Goal: Task Accomplishment & Management: Manage account settings

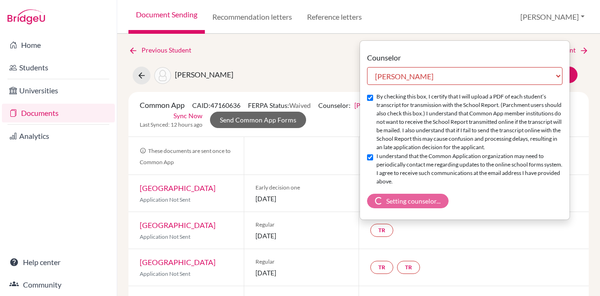
select select "413035"
click at [259, 18] on link "Recommendation letters" at bounding box center [252, 17] width 95 height 34
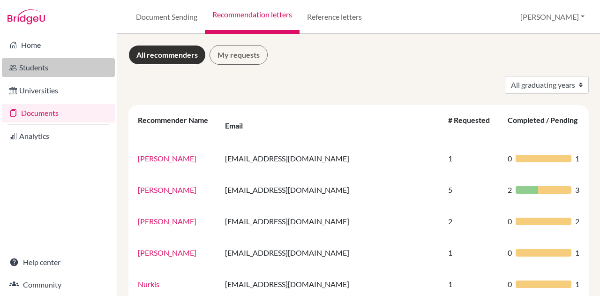
click at [56, 69] on link "Students" at bounding box center [58, 67] width 113 height 19
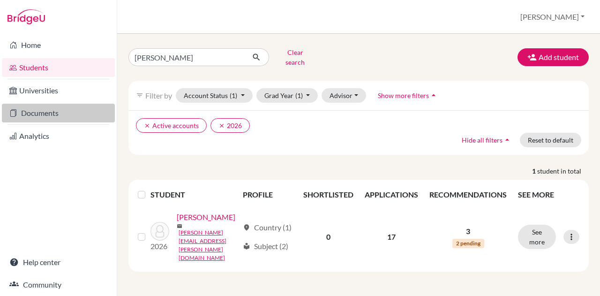
click at [37, 110] on link "Documents" at bounding box center [58, 113] width 113 height 19
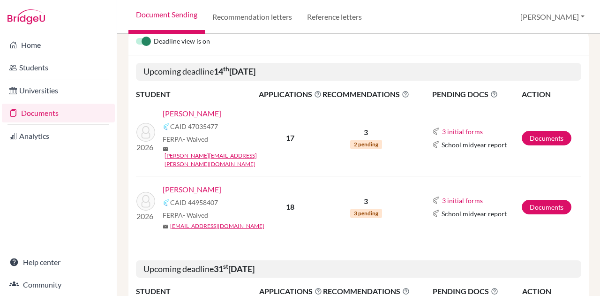
scroll to position [100, 0]
click at [205, 111] on link "Atzbach, Amelia" at bounding box center [192, 112] width 59 height 11
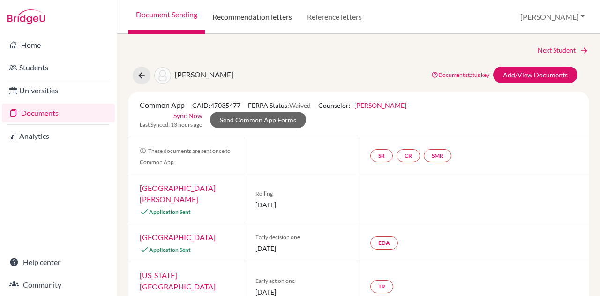
click at [267, 18] on link "Recommendation letters" at bounding box center [252, 17] width 95 height 34
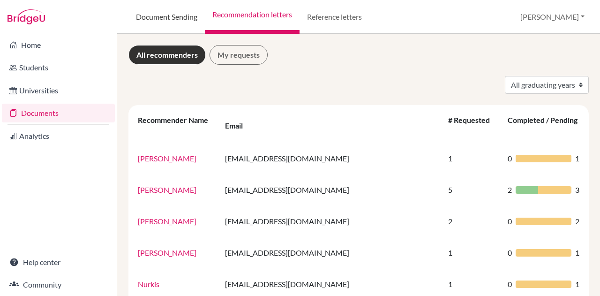
click at [159, 16] on link "Document Sending" at bounding box center [166, 17] width 76 height 34
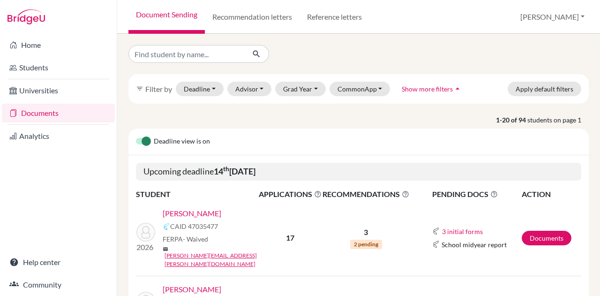
scroll to position [1, 0]
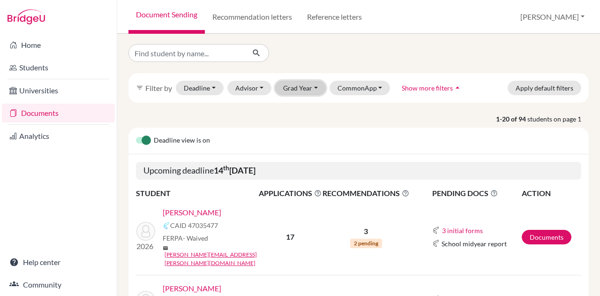
click at [294, 87] on button "Grad Year" at bounding box center [300, 88] width 51 height 15
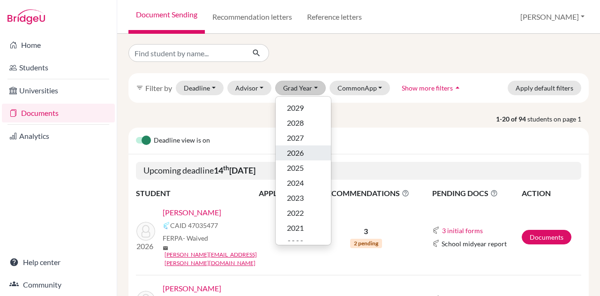
click at [290, 147] on span "2026" at bounding box center [295, 152] width 17 height 11
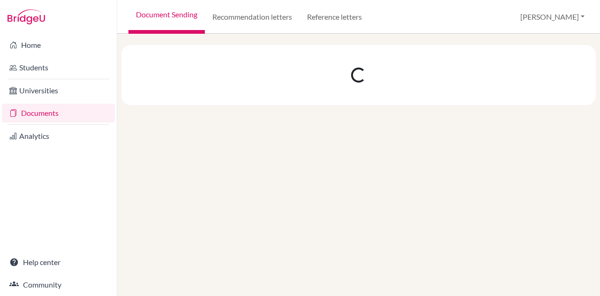
scroll to position [0, 0]
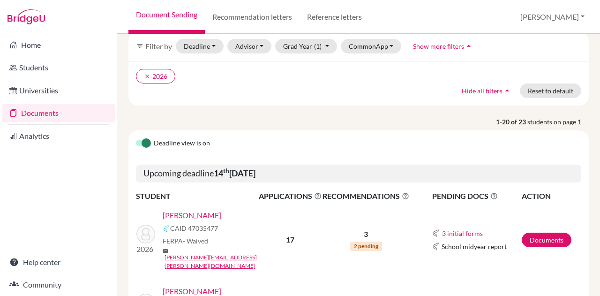
scroll to position [132, 0]
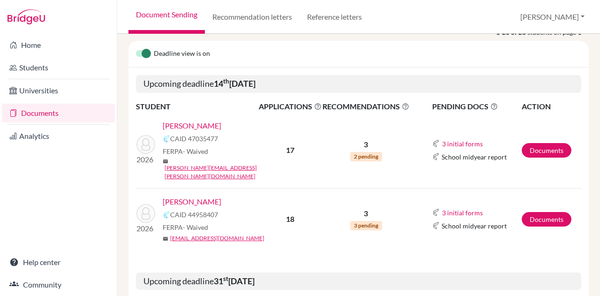
click at [200, 122] on link "[PERSON_NAME]" at bounding box center [192, 125] width 59 height 11
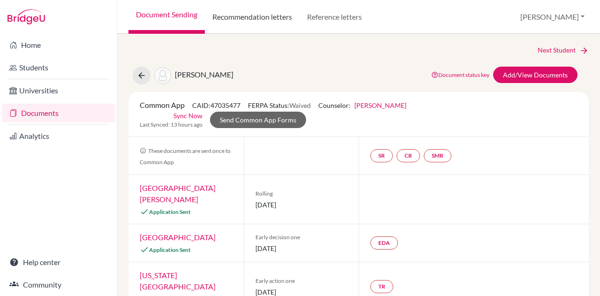
click at [248, 12] on link "Recommendation letters" at bounding box center [252, 17] width 95 height 34
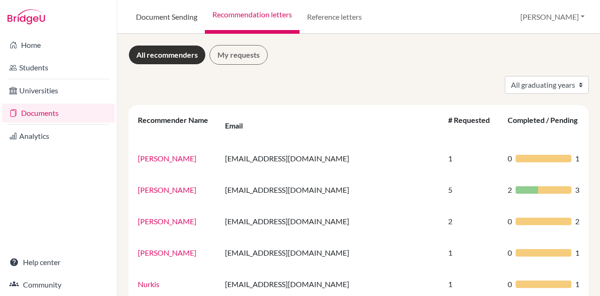
click at [160, 22] on link "Document Sending" at bounding box center [166, 17] width 76 height 34
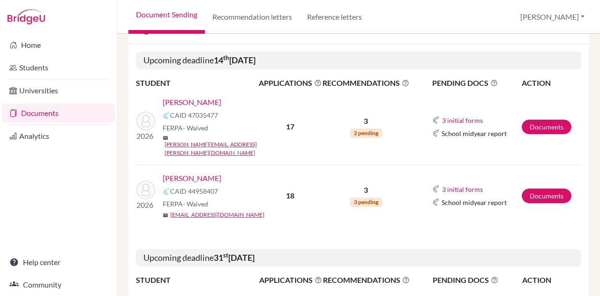
scroll to position [157, 0]
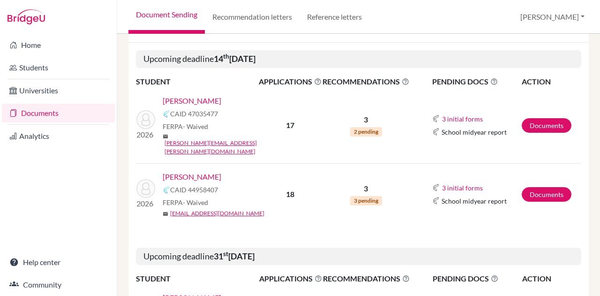
click at [202, 100] on link "[PERSON_NAME]" at bounding box center [192, 100] width 59 height 11
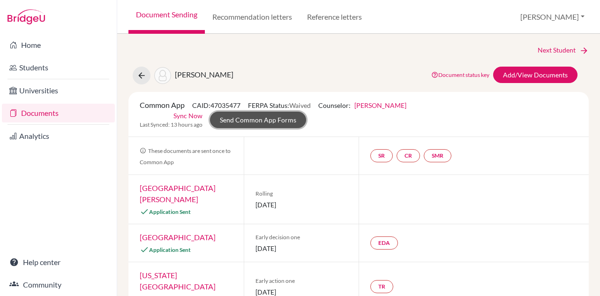
click at [267, 121] on link "Send Common App Forms" at bounding box center [258, 119] width 96 height 16
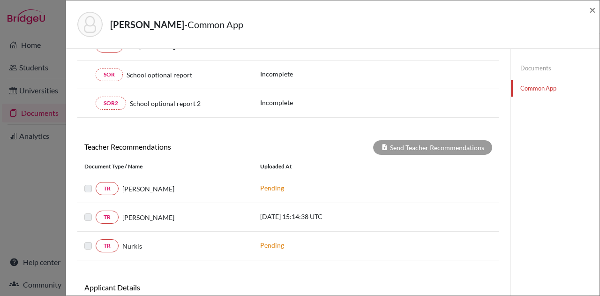
scroll to position [259, 0]
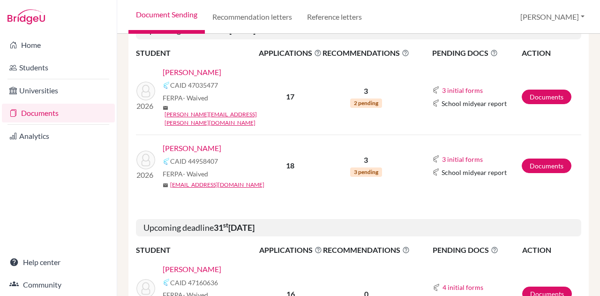
scroll to position [212, 0]
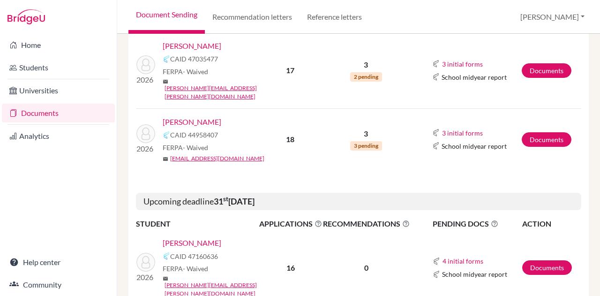
click at [202, 116] on link "Varde, Athena" at bounding box center [192, 121] width 59 height 11
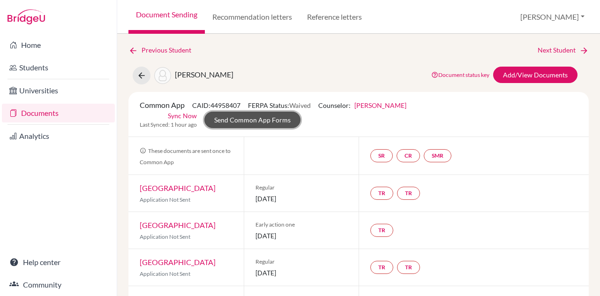
click at [274, 117] on link "Send Common App Forms" at bounding box center [252, 119] width 96 height 16
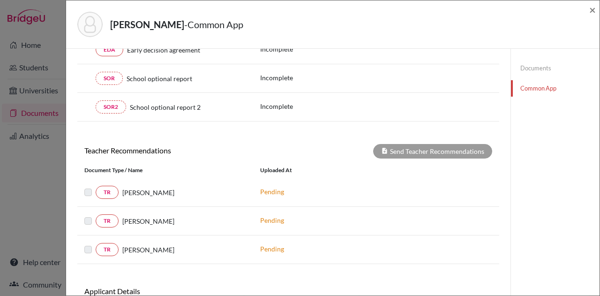
scroll to position [256, 0]
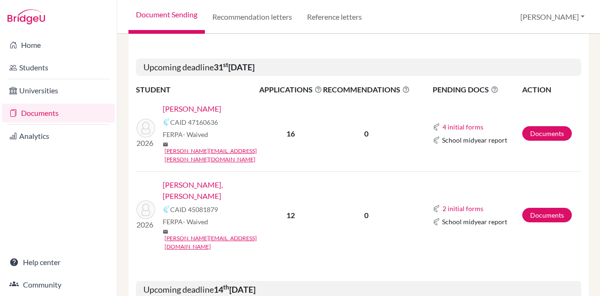
scroll to position [347, 0]
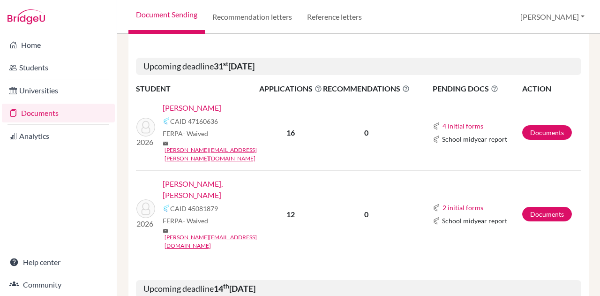
click at [193, 102] on link "[PERSON_NAME]" at bounding box center [192, 107] width 59 height 11
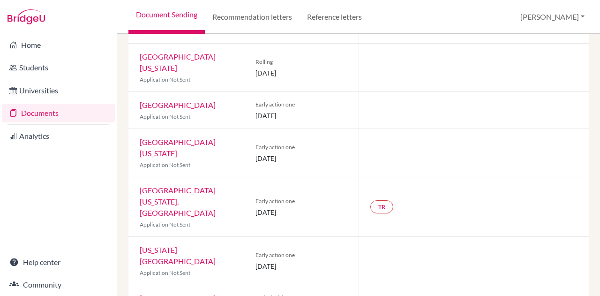
scroll to position [524, 0]
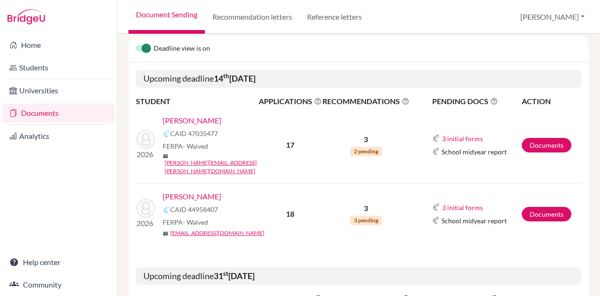
scroll to position [138, 0]
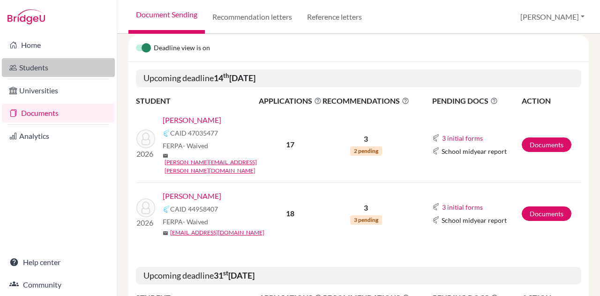
click at [31, 65] on link "Students" at bounding box center [58, 67] width 113 height 19
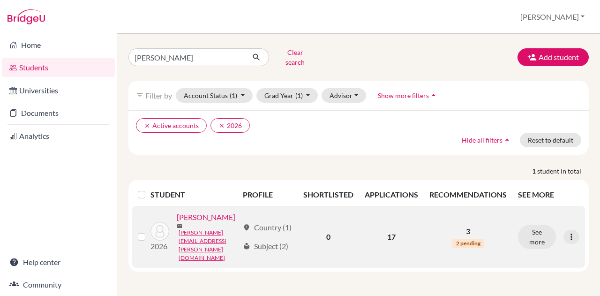
click at [190, 222] on link "[PERSON_NAME]" at bounding box center [206, 216] width 59 height 11
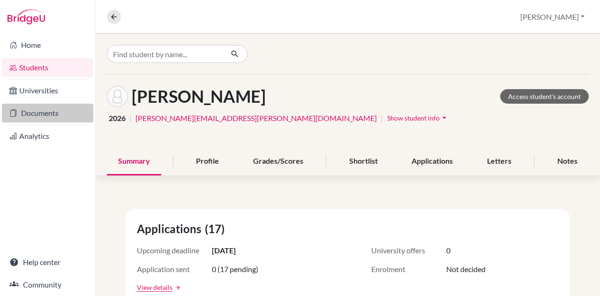
click at [51, 110] on link "Documents" at bounding box center [47, 113] width 91 height 19
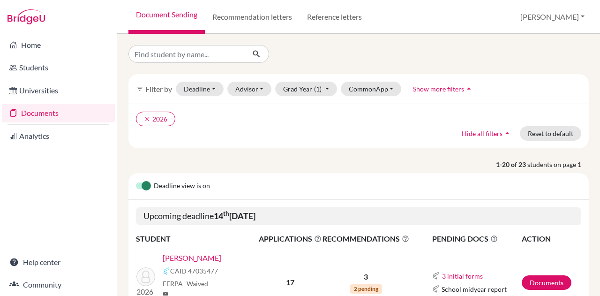
click at [193, 257] on link "[PERSON_NAME]" at bounding box center [192, 257] width 59 height 11
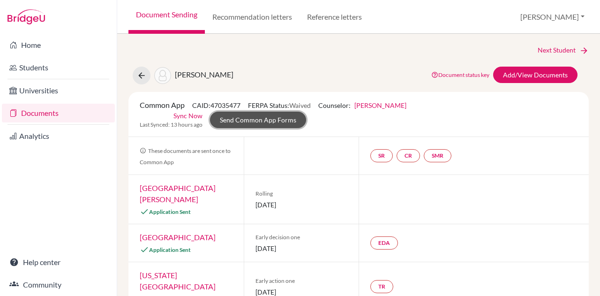
click at [273, 119] on link "Send Common App Forms" at bounding box center [258, 119] width 96 height 16
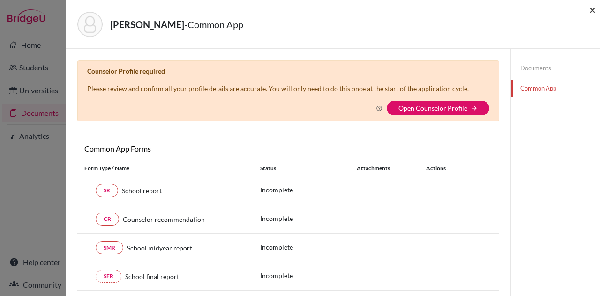
click at [589, 11] on span "×" at bounding box center [592, 10] width 7 height 14
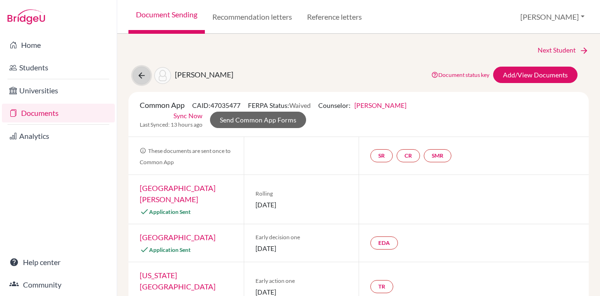
click at [143, 77] on icon at bounding box center [141, 75] width 9 height 9
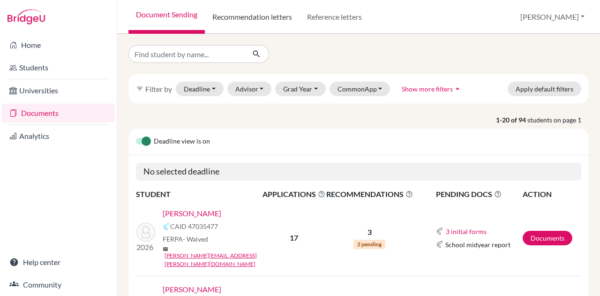
click at [254, 19] on link "Recommendation letters" at bounding box center [252, 17] width 95 height 34
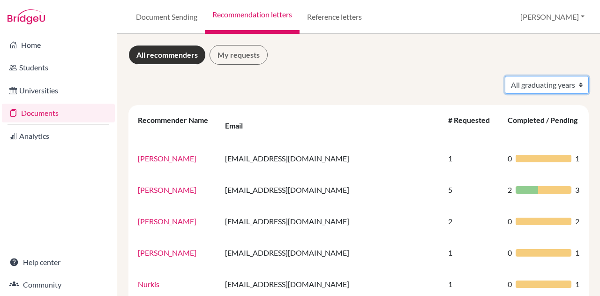
click at [525, 86] on select "All graduating years 2024 2026" at bounding box center [546, 85] width 84 height 18
select select "2026"
click at [504, 76] on select "All graduating years 2024 2026" at bounding box center [546, 85] width 84 height 18
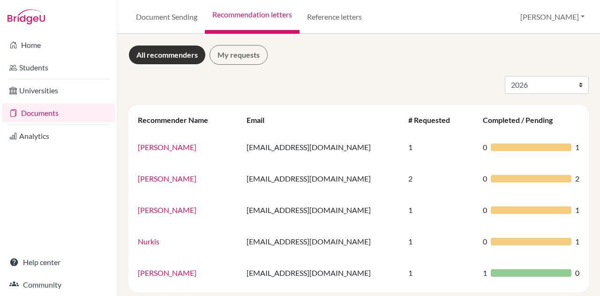
select select "2026"
click at [169, 16] on link "Document Sending" at bounding box center [166, 17] width 76 height 34
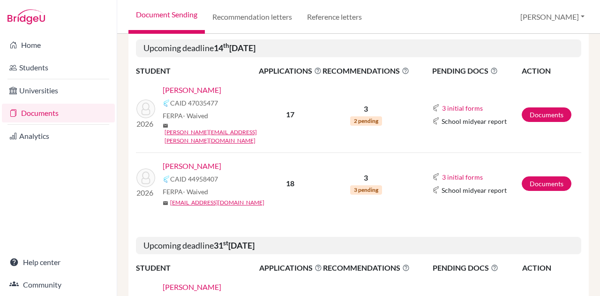
scroll to position [124, 0]
click at [193, 160] on link "Varde, Athena" at bounding box center [192, 165] width 59 height 11
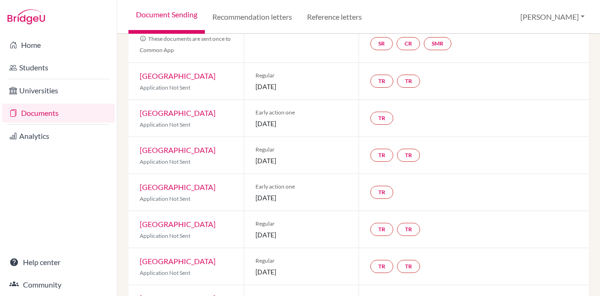
scroll to position [60, 0]
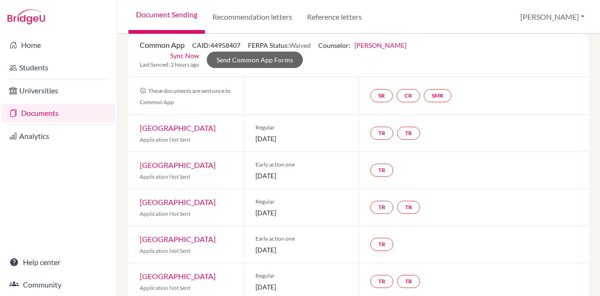
click at [393, 43] on link "[PERSON_NAME]" at bounding box center [380, 45] width 52 height 8
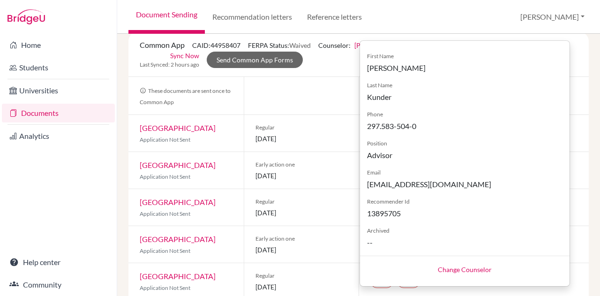
click at [458, 271] on link "Change Counselor" at bounding box center [464, 269] width 54 height 8
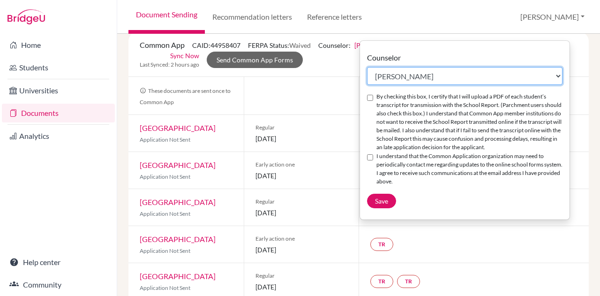
click at [393, 77] on select "Select counselor [PERSON_NAME] Nurkis de [PERSON_NAME] [PERSON_NAME] Duduk [PER…" at bounding box center [464, 76] width 195 height 18
select select "413035"
click at [367, 67] on select "Select counselor Colleen Coady Nurkis de Jesus Elena Duduk Kelly Kramer Deborah…" at bounding box center [464, 76] width 195 height 18
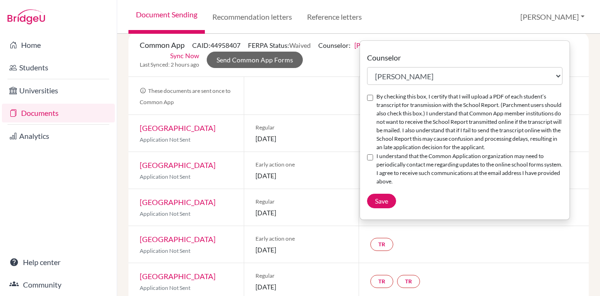
click at [369, 99] on input "By checking this box, I certify that I will upload a PDF of each student’s tran…" at bounding box center [370, 98] width 6 height 6
checkbox input "true"
click at [369, 155] on input "I understand that the Common Application organization may need to periodically …" at bounding box center [370, 157] width 6 height 6
checkbox input "true"
click at [382, 202] on span "Save" at bounding box center [381, 201] width 13 height 8
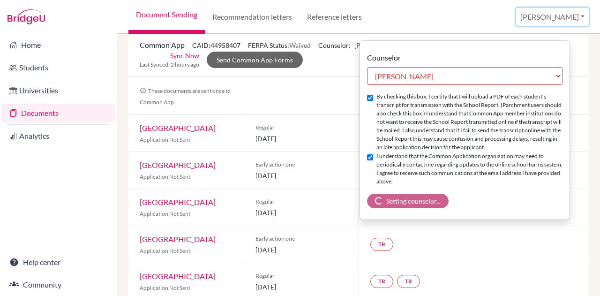
click at [567, 18] on button "[PERSON_NAME]" at bounding box center [552, 17] width 73 height 18
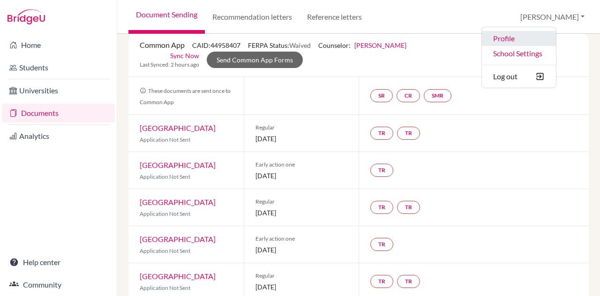
click at [545, 38] on link "Profile" at bounding box center [518, 38] width 74 height 15
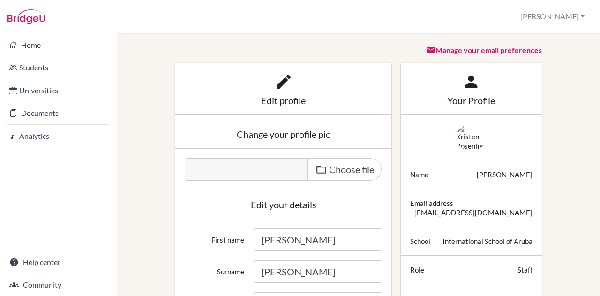
click at [278, 79] on icon at bounding box center [283, 81] width 19 height 19
drag, startPoint x: 286, startPoint y: 95, endPoint x: 278, endPoint y: 75, distance: 21.5
click at [278, 75] on div "Edit profile" at bounding box center [283, 89] width 216 height 52
click at [278, 75] on icon at bounding box center [283, 81] width 19 height 19
click at [280, 79] on icon at bounding box center [283, 81] width 19 height 19
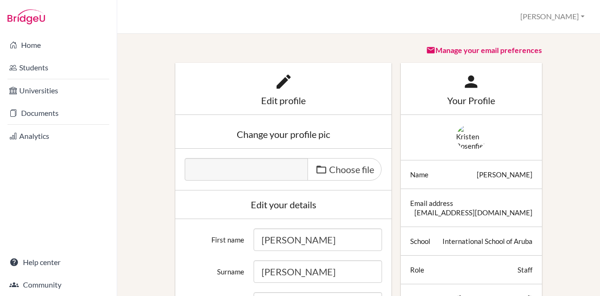
click at [276, 104] on div "Edit profile" at bounding box center [283, 100] width 197 height 9
click at [280, 83] on icon at bounding box center [283, 81] width 19 height 19
click at [468, 80] on icon at bounding box center [470, 81] width 19 height 19
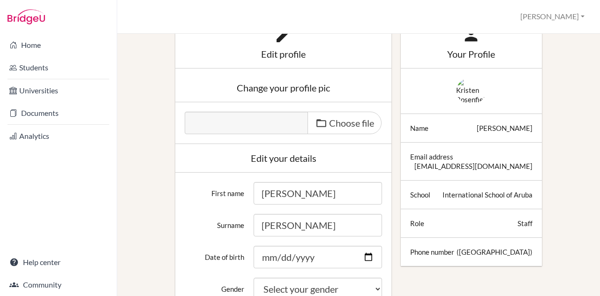
scroll to position [49, 0]
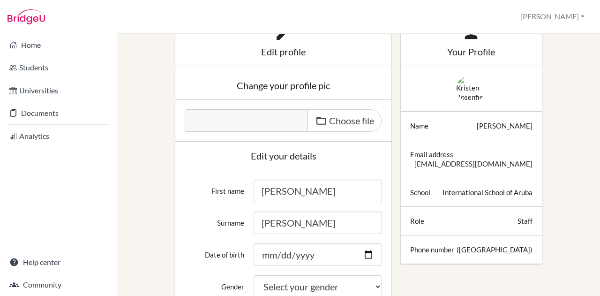
click at [478, 222] on div at bounding box center [471, 220] width 122 height 9
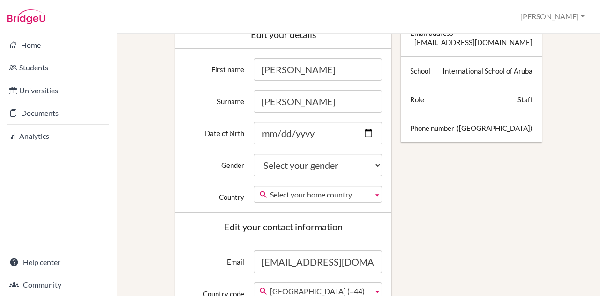
scroll to position [0, 0]
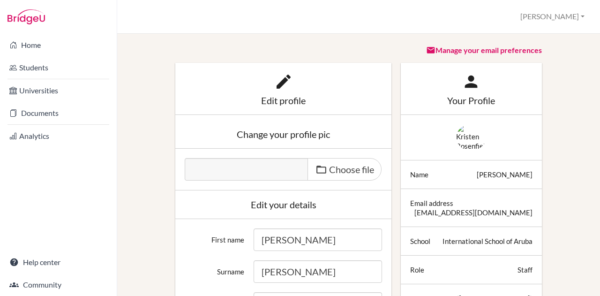
click at [289, 101] on div "Edit profile" at bounding box center [283, 100] width 197 height 9
click at [279, 85] on icon at bounding box center [283, 81] width 19 height 19
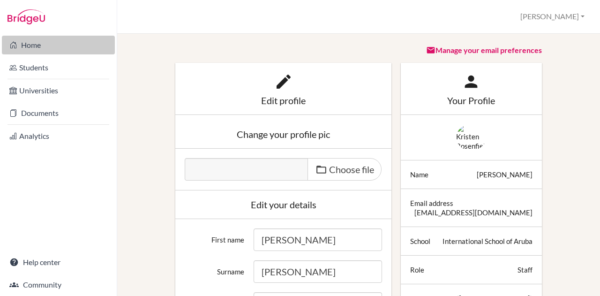
click at [31, 41] on link "Home" at bounding box center [58, 45] width 113 height 19
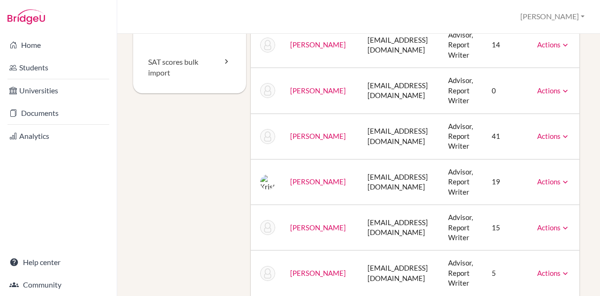
scroll to position [183, 0]
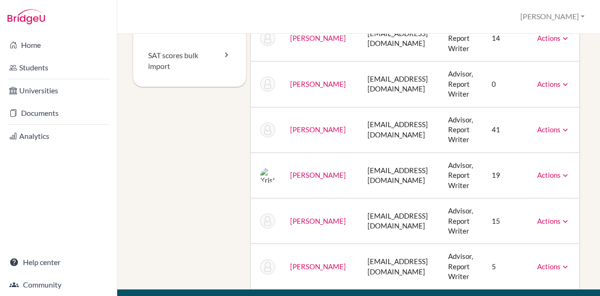
click at [560, 173] on icon at bounding box center [564, 174] width 9 height 9
click at [297, 170] on link "Rosenfield, Kristen" at bounding box center [318, 174] width 56 height 8
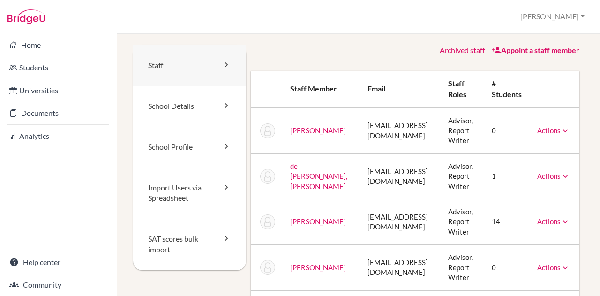
click at [178, 61] on link "Staff" at bounding box center [189, 65] width 113 height 41
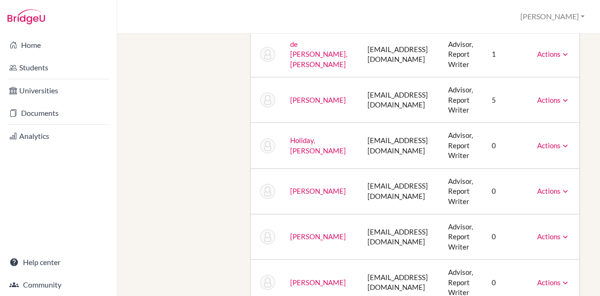
scroll to position [370, 0]
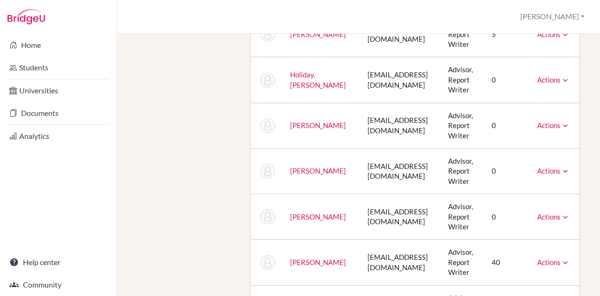
click at [557, 121] on link "Actions" at bounding box center [553, 125] width 33 height 8
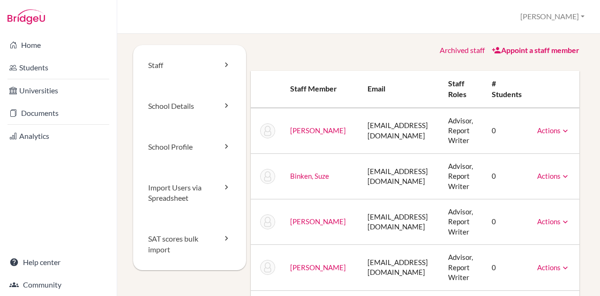
scroll to position [0, 0]
click at [180, 112] on link "School Details" at bounding box center [189, 106] width 113 height 41
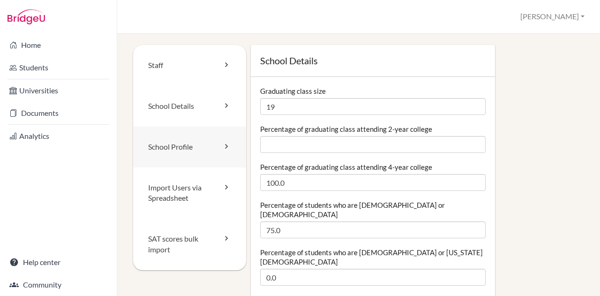
click at [181, 152] on link "School Profile" at bounding box center [189, 146] width 113 height 41
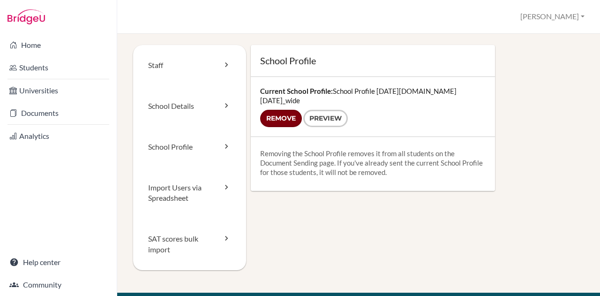
click at [279, 110] on input "Remove" at bounding box center [281, 118] width 42 height 17
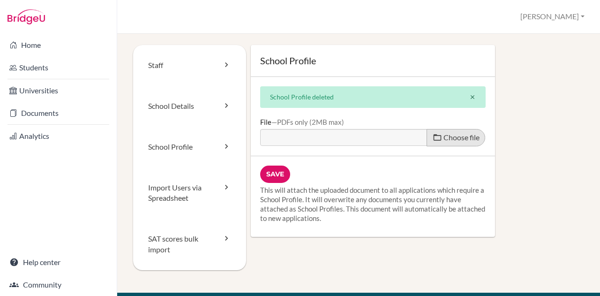
click at [457, 137] on span "Choose file" at bounding box center [461, 137] width 36 height 9
click at [403, 137] on input "Choose file" at bounding box center [331, 134] width 143 height 11
type input "C:\fakepath\ISA School Profile 2025-2026.pdf"
type input "ISA School Profile 2025-2026.pdf"
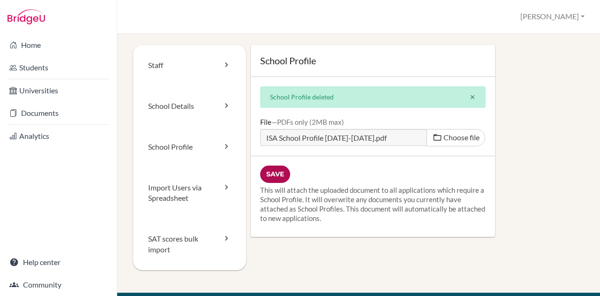
click at [269, 169] on input "Save" at bounding box center [275, 173] width 30 height 17
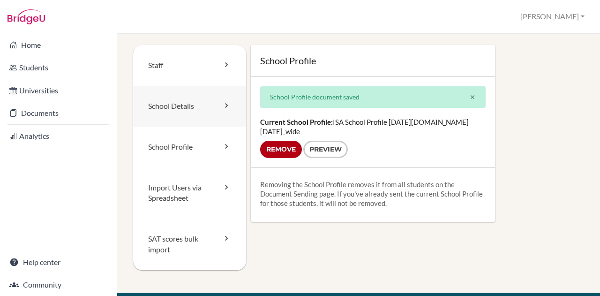
click at [163, 104] on link "School Details" at bounding box center [189, 106] width 113 height 41
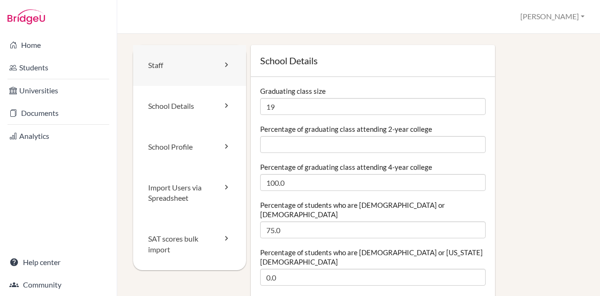
click at [156, 67] on link "Staff" at bounding box center [189, 65] width 113 height 41
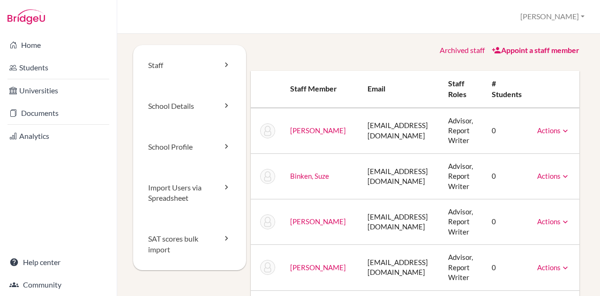
click at [518, 48] on link "Appoint a staff member" at bounding box center [535, 49] width 88 height 9
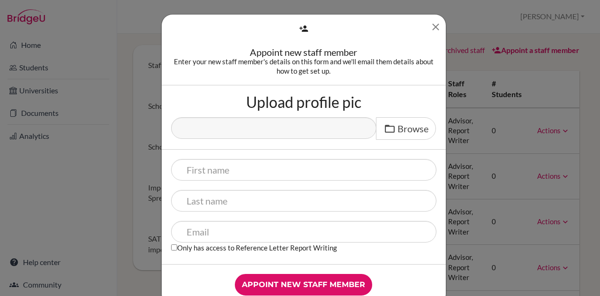
click at [434, 22] on icon "Close" at bounding box center [435, 27] width 12 height 12
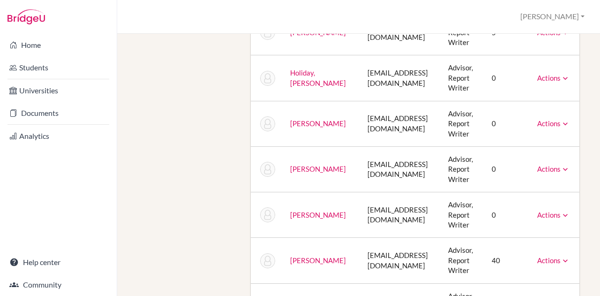
scroll to position [434, 0]
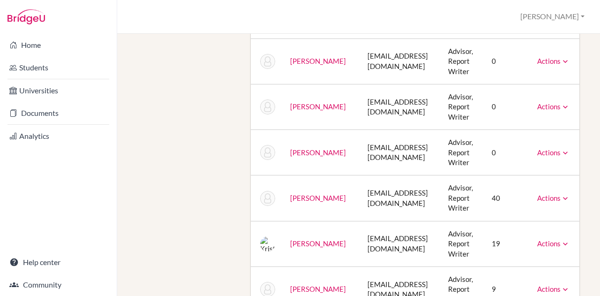
click at [452, 116] on td "Advisor, Report Writer" at bounding box center [462, 106] width 44 height 45
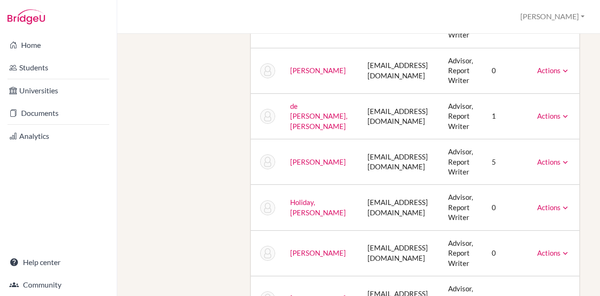
scroll to position [0, 0]
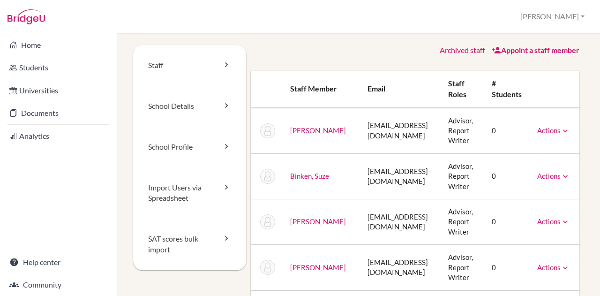
click at [452, 116] on td "Advisor, Report Writer" at bounding box center [462, 131] width 44 height 46
click at [567, 220] on icon at bounding box center [564, 221] width 9 height 9
click at [190, 70] on link "Staff" at bounding box center [189, 65] width 113 height 41
click at [185, 105] on link "School Details" at bounding box center [189, 106] width 113 height 41
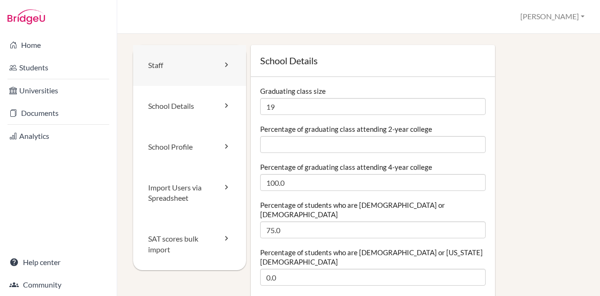
click at [155, 55] on link "Staff" at bounding box center [189, 65] width 113 height 41
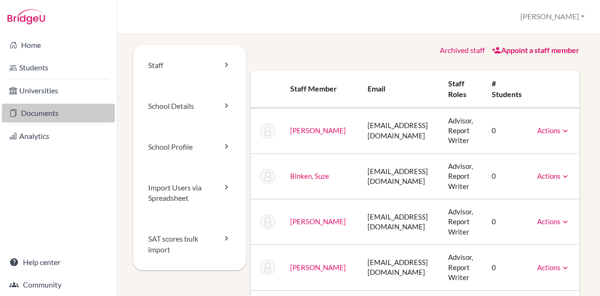
click at [31, 109] on link "Documents" at bounding box center [58, 113] width 113 height 19
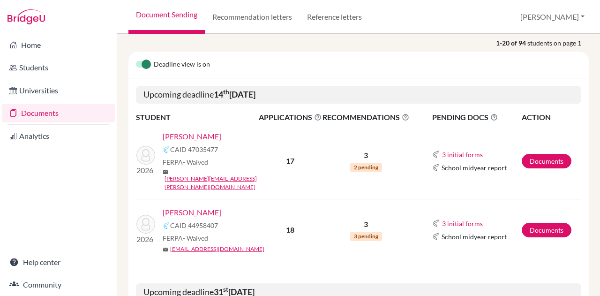
scroll to position [63, 0]
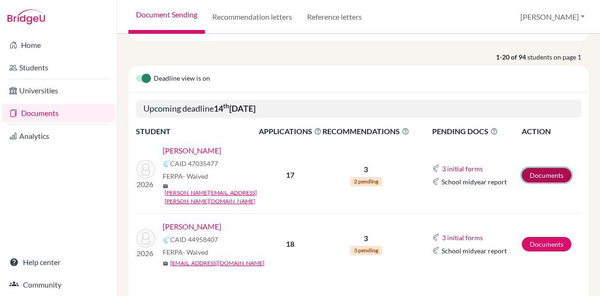
click at [539, 168] on link "Documents" at bounding box center [546, 175] width 50 height 15
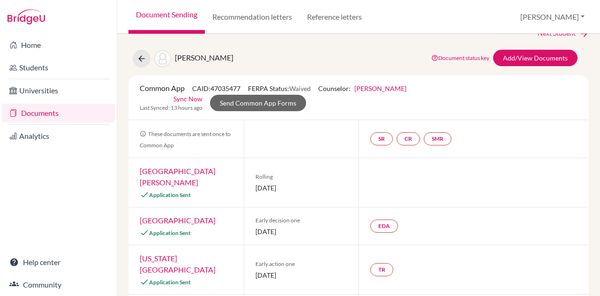
scroll to position [22, 0]
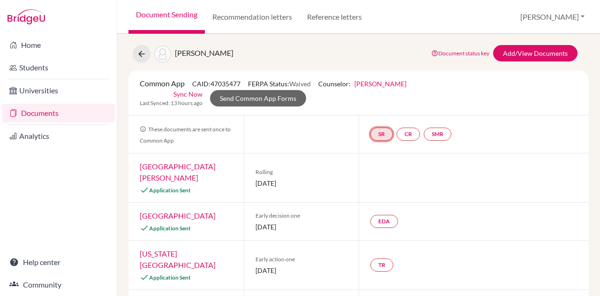
click at [381, 133] on link "SR" at bounding box center [381, 133] width 22 height 13
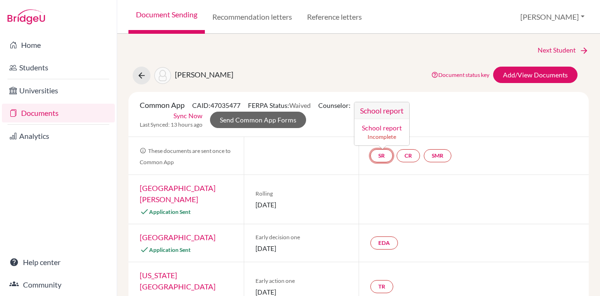
scroll to position [0, 0]
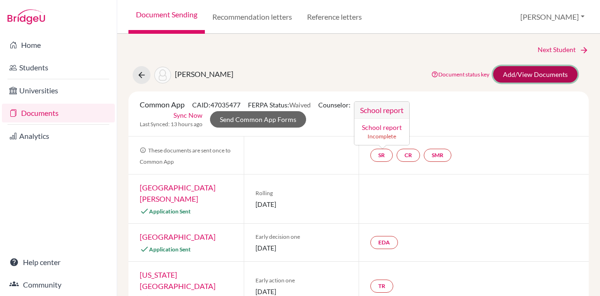
click at [528, 73] on link "Add/View Documents" at bounding box center [535, 74] width 84 height 16
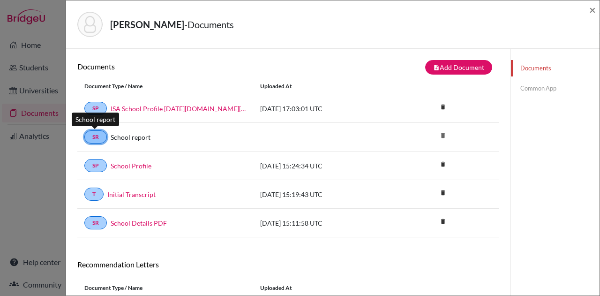
click at [94, 134] on link "SR" at bounding box center [95, 136] width 22 height 13
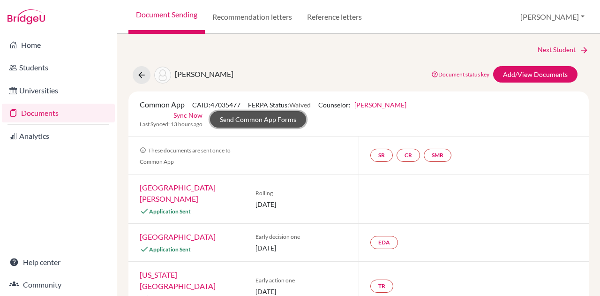
click at [274, 119] on link "Send Common App Forms" at bounding box center [258, 119] width 96 height 16
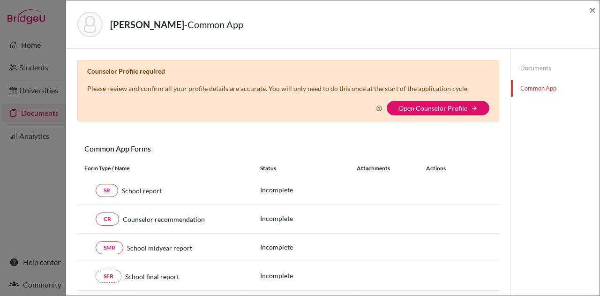
click at [376, 108] on icon at bounding box center [379, 108] width 7 height 7
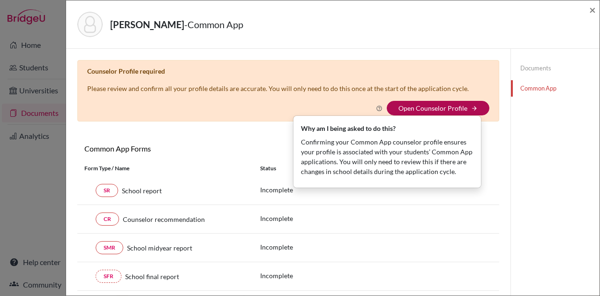
click at [426, 104] on link "Open Counselor Profile" at bounding box center [432, 108] width 69 height 8
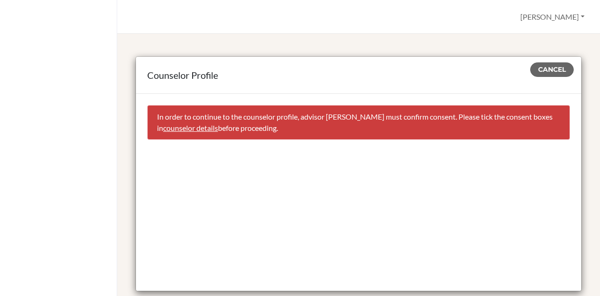
click at [218, 125] on link "counselor details" at bounding box center [190, 127] width 55 height 9
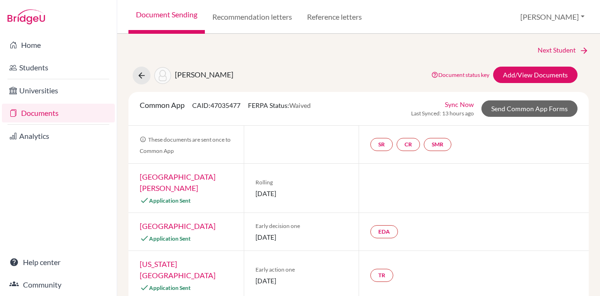
select select "413035"
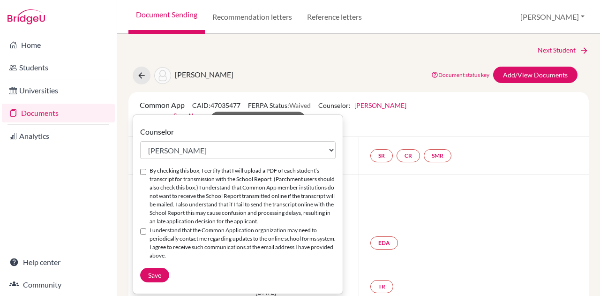
click at [143, 169] on input "By checking this box, I certify that I will upload a PDF of each student’s tran…" at bounding box center [143, 172] width 6 height 6
checkbox input "true"
click at [140, 230] on input "I understand that the Common Application organization may need to periodically …" at bounding box center [143, 231] width 6 height 6
checkbox input "true"
click at [149, 276] on span "Save" at bounding box center [154, 275] width 13 height 8
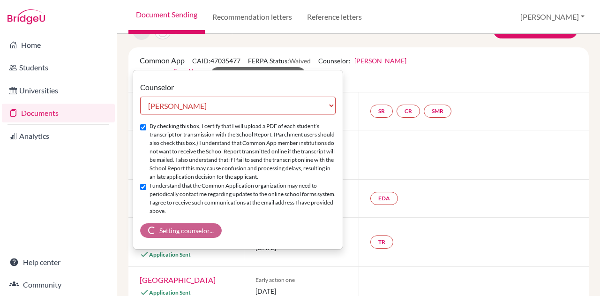
scroll to position [45, 0]
click at [494, 179] on div "EDA" at bounding box center [473, 197] width 230 height 37
